Goal: Information Seeking & Learning: Find specific fact

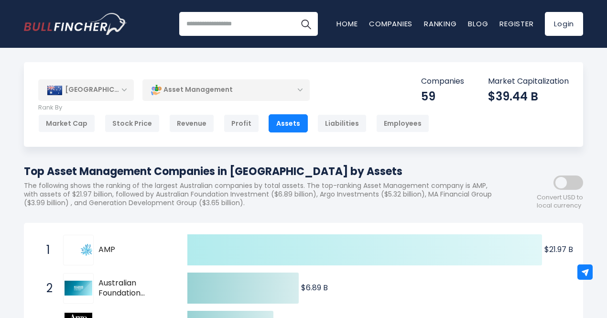
scroll to position [39, 0]
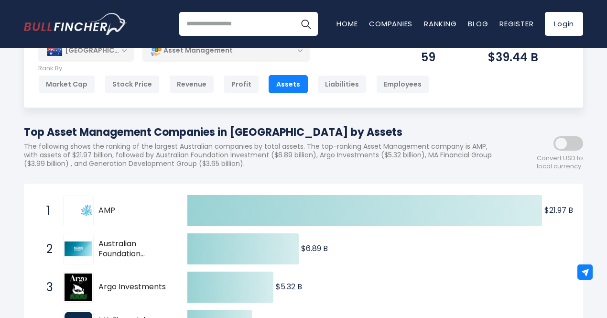
click at [132, 254] on span "Australian Foundation Investment" at bounding box center [134, 249] width 72 height 20
click at [83, 246] on img at bounding box center [79, 248] width 28 height 14
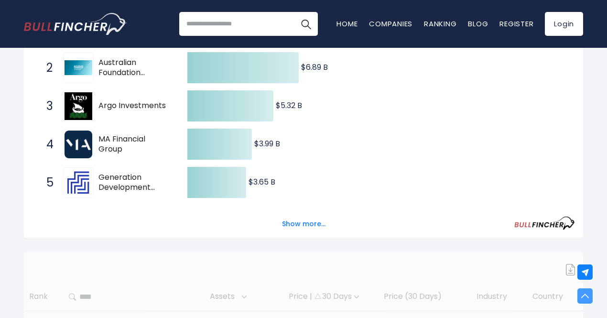
scroll to position [223, 0]
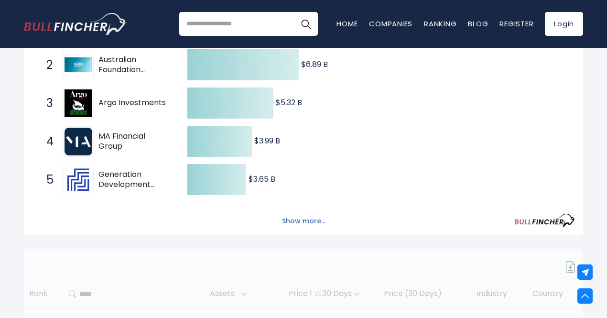
click at [305, 221] on button "Show more..." at bounding box center [303, 221] width 55 height 16
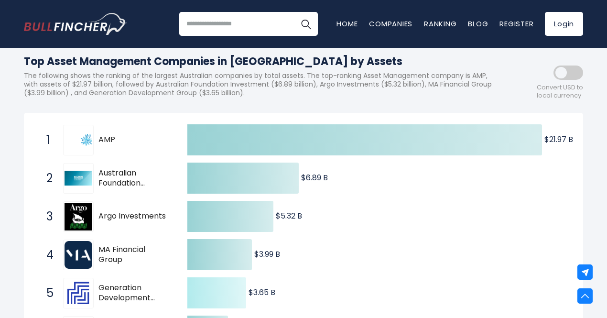
scroll to position [110, 0]
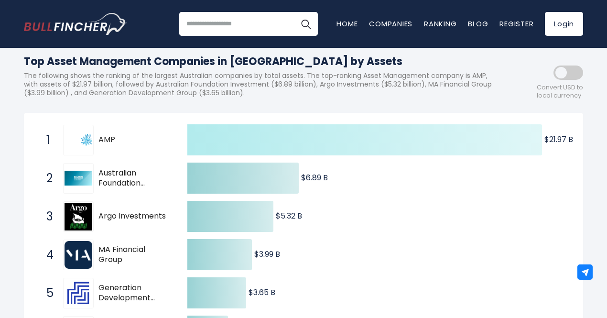
click at [365, 151] on icon at bounding box center [364, 139] width 355 height 31
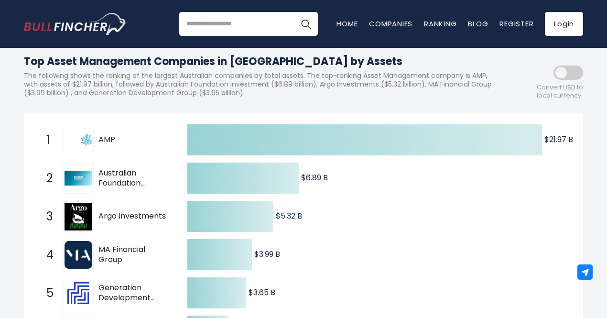
click at [106, 145] on span "AMP" at bounding box center [134, 140] width 72 height 10
drag, startPoint x: 111, startPoint y: 185, endPoint x: 119, endPoint y: 188, distance: 8.8
click at [119, 188] on span "Australian Foundation Investment" at bounding box center [134, 178] width 72 height 20
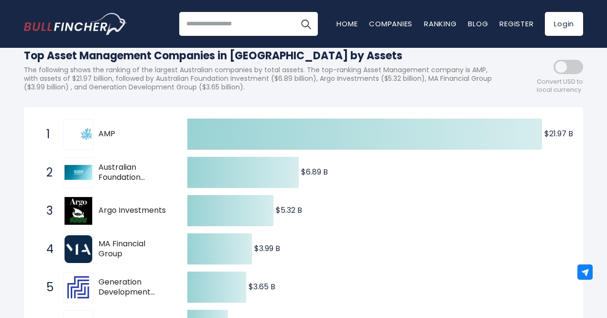
scroll to position [116, 0]
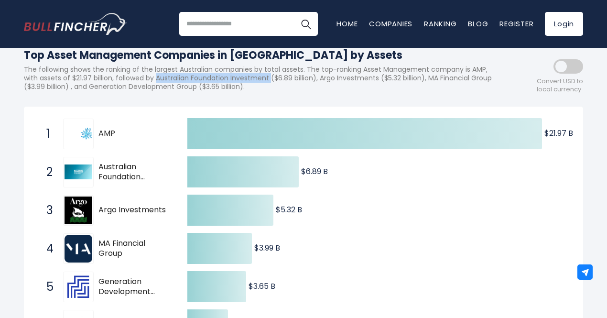
drag, startPoint x: 241, startPoint y: 81, endPoint x: 372, endPoint y: 79, distance: 131.0
click at [372, 79] on p "The following shows the ranking of the largest Australian companies by total as…" at bounding box center [260, 78] width 473 height 26
copy p "Australian Foundation Investment"
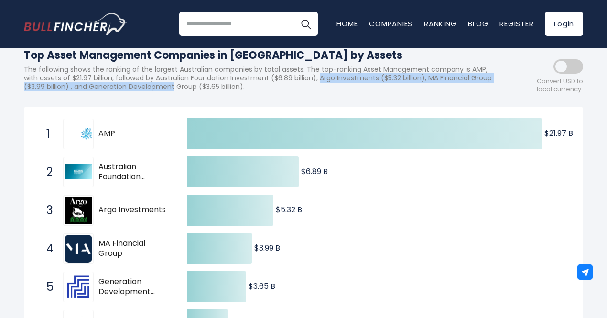
drag, startPoint x: 430, startPoint y: 80, endPoint x: 375, endPoint y: 95, distance: 56.8
click at [375, 95] on div "Top Asset Management Companies in [GEOGRAPHIC_DATA] by Assets The following sho…" at bounding box center [260, 73] width 473 height 52
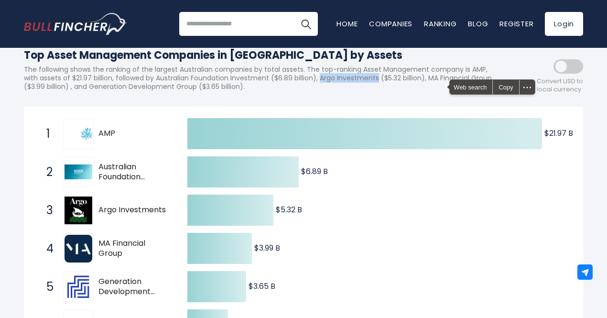
click at [70, 90] on p "The following shows the ranking of the largest Australian companies by total as…" at bounding box center [260, 78] width 473 height 26
copy p "Argo Investments"
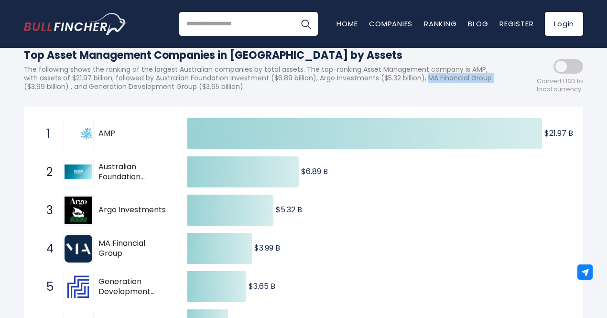
drag, startPoint x: 127, startPoint y: 91, endPoint x: 204, endPoint y: 90, distance: 77.0
click at [204, 90] on p "The following shows the ranking of the largest Australian companies by total as…" at bounding box center [260, 78] width 473 height 26
copy p "MA Financial Group"
click at [302, 90] on p "The following shows the ranking of the largest Australian companies by total as…" at bounding box center [260, 78] width 473 height 26
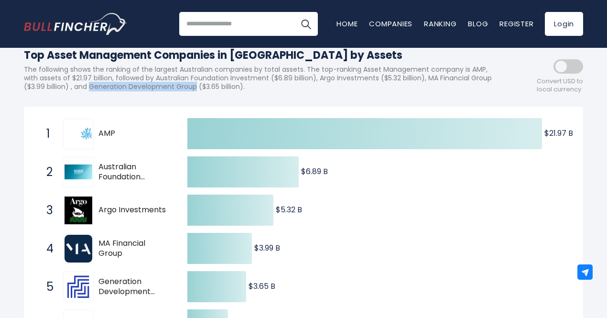
drag, startPoint x: 279, startPoint y: 89, endPoint x: 401, endPoint y: 89, distance: 121.9
click at [401, 89] on p "The following shows the ranking of the largest Australian companies by total as…" at bounding box center [260, 78] width 473 height 26
copy p "Generation Development Group"
